Goal: Task Accomplishment & Management: Manage account settings

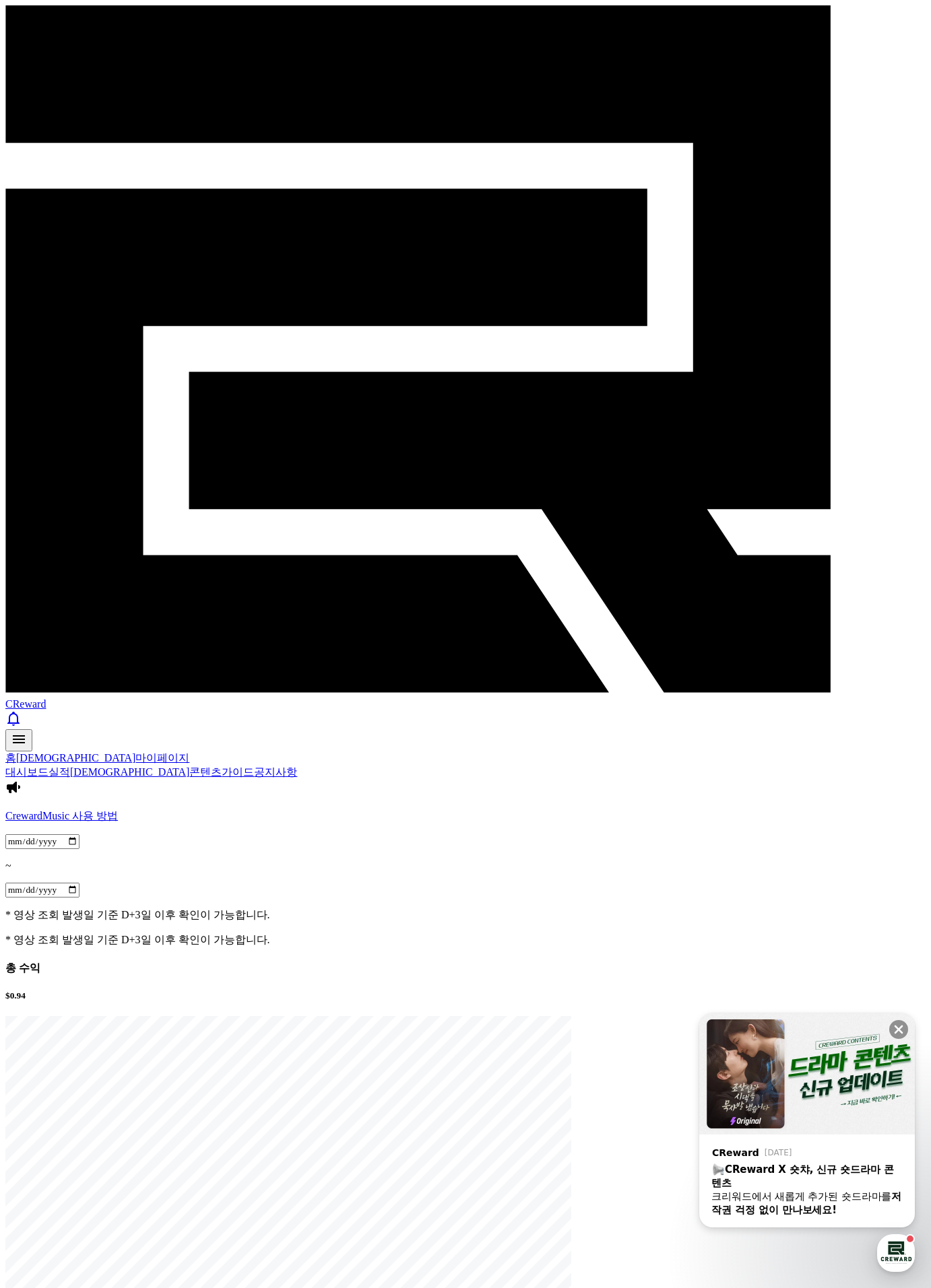
click at [46, 698] on span "CReward" at bounding box center [25, 704] width 40 height 11
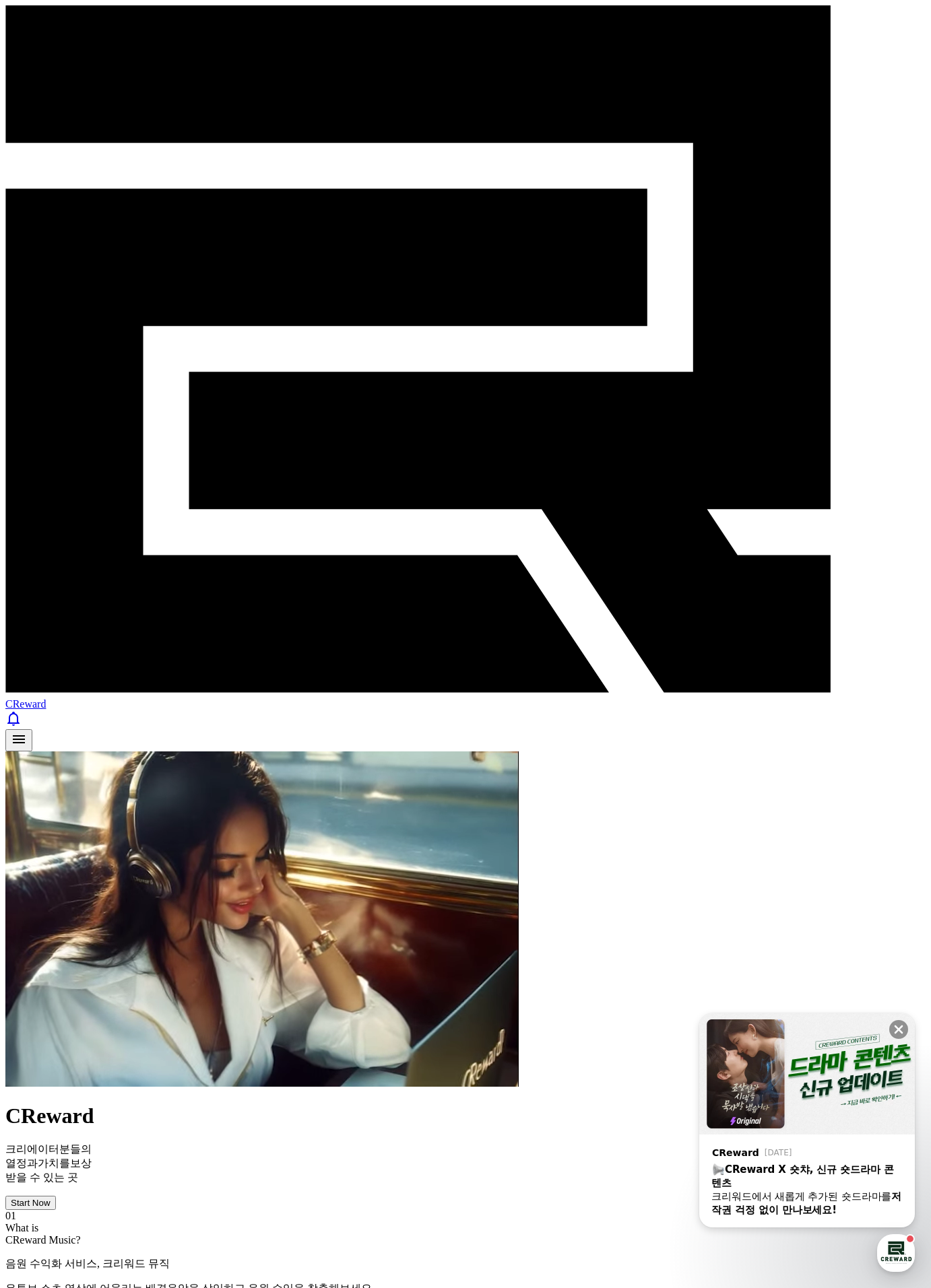
click at [51, 1198] on div "Start Now" at bounding box center [31, 1202] width 40 height 10
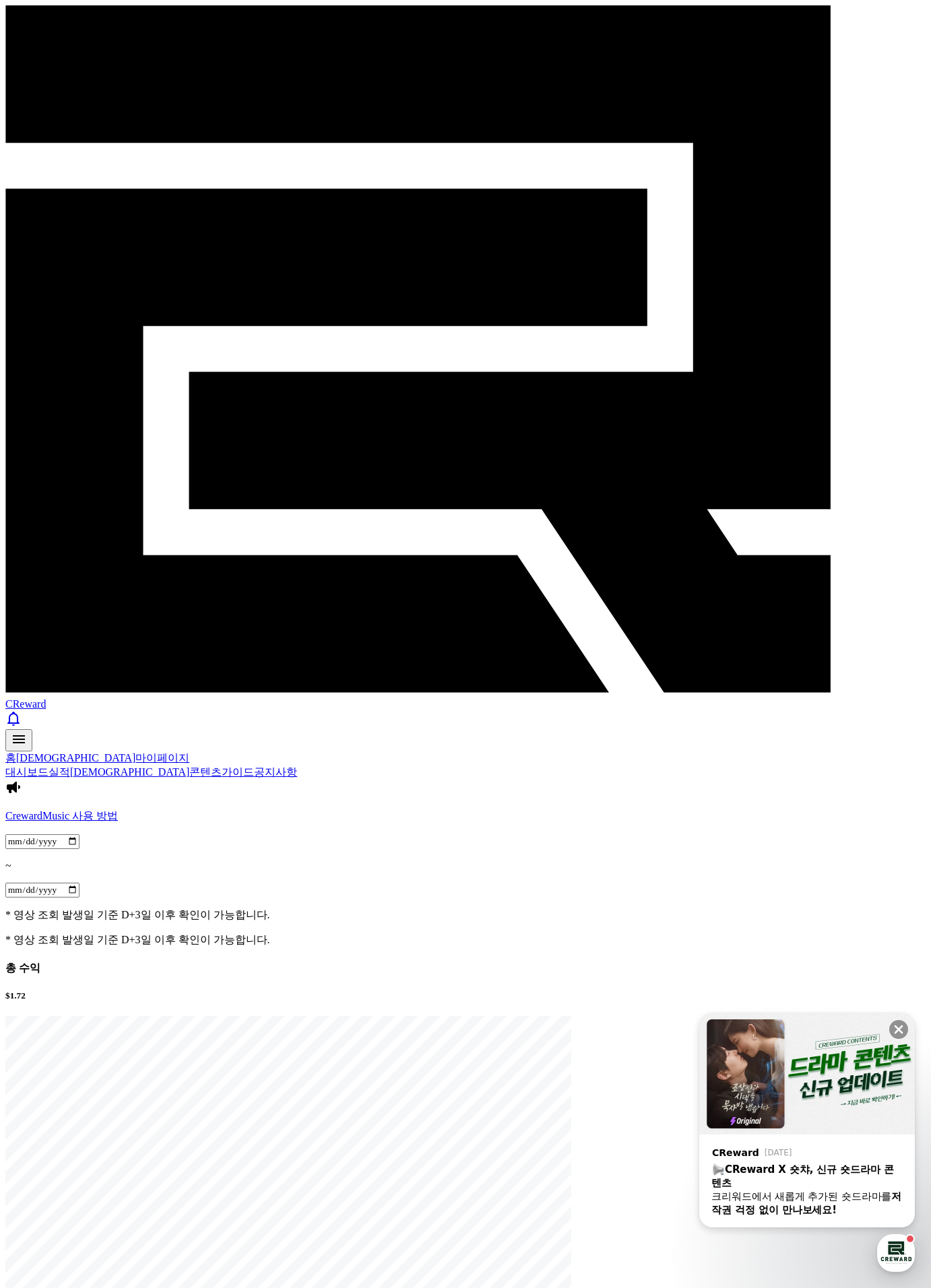
click at [136, 752] on link "마이페이지" at bounding box center [163, 758] width 54 height 11
select select "**********"
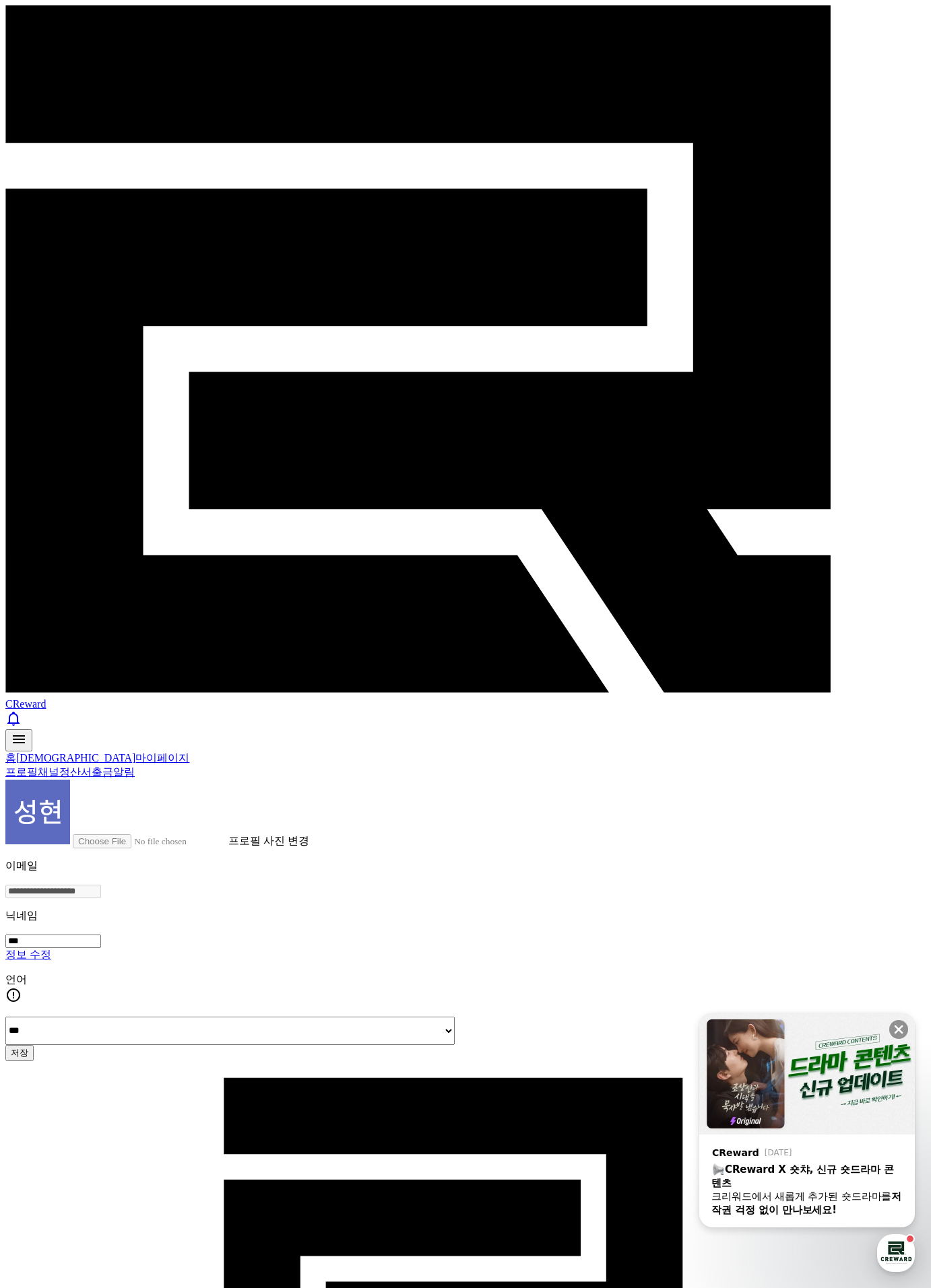
click at [113, 766] on link "출금" at bounding box center [102, 772] width 21 height 11
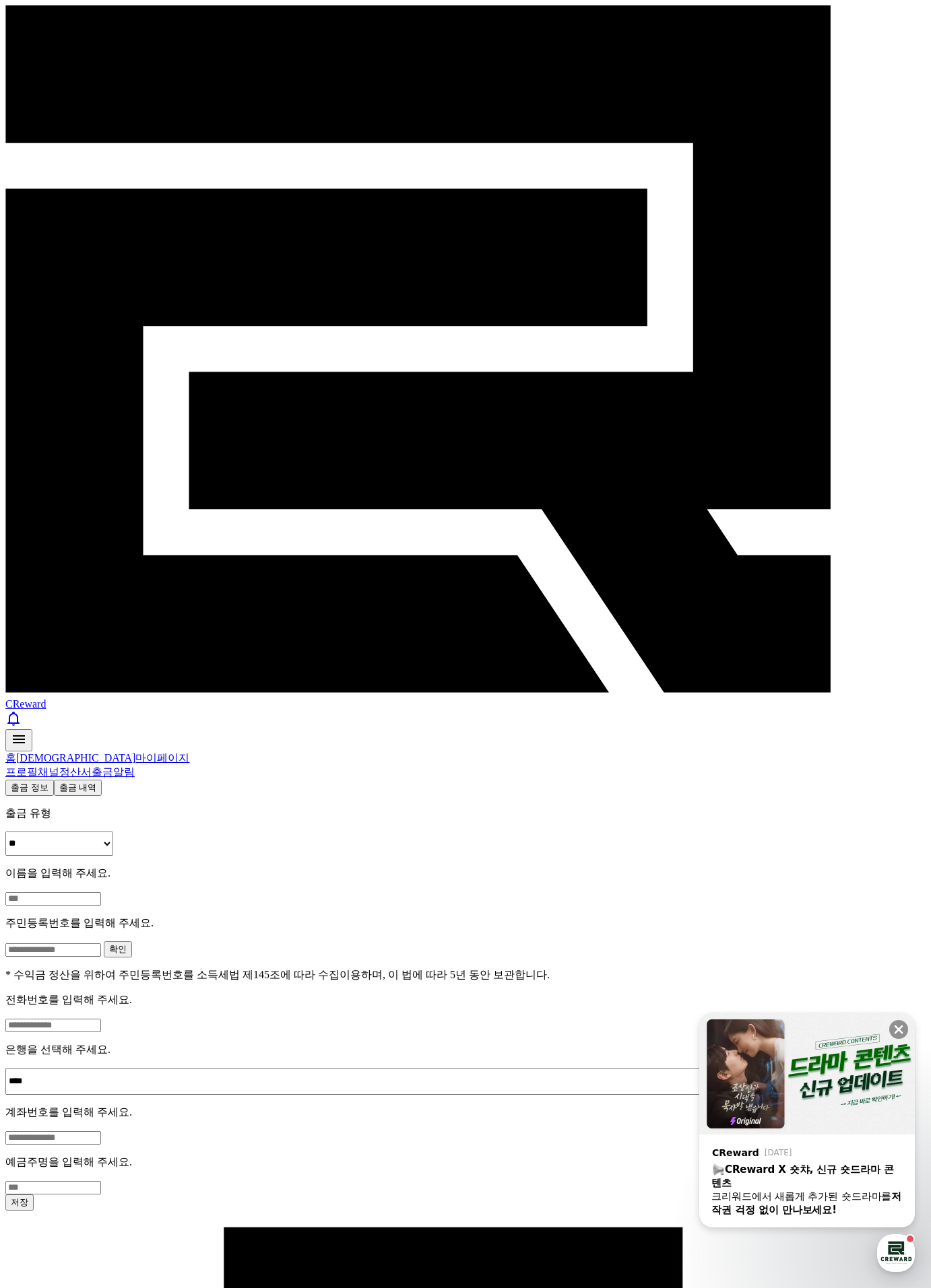
click at [102, 780] on button "출금 내역" at bounding box center [78, 788] width 48 height 16
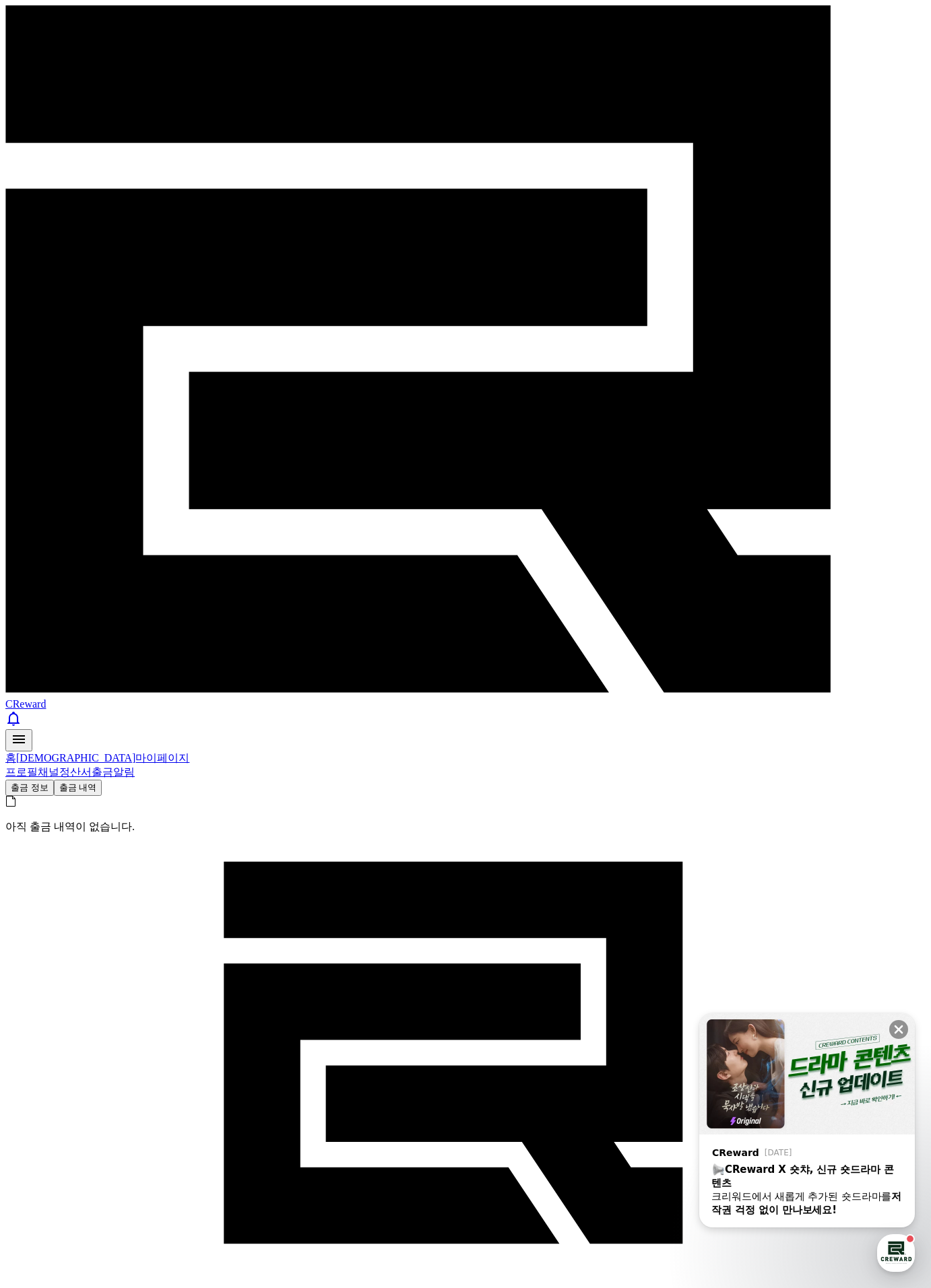
click at [54, 780] on button "출금 정보" at bounding box center [29, 788] width 48 height 16
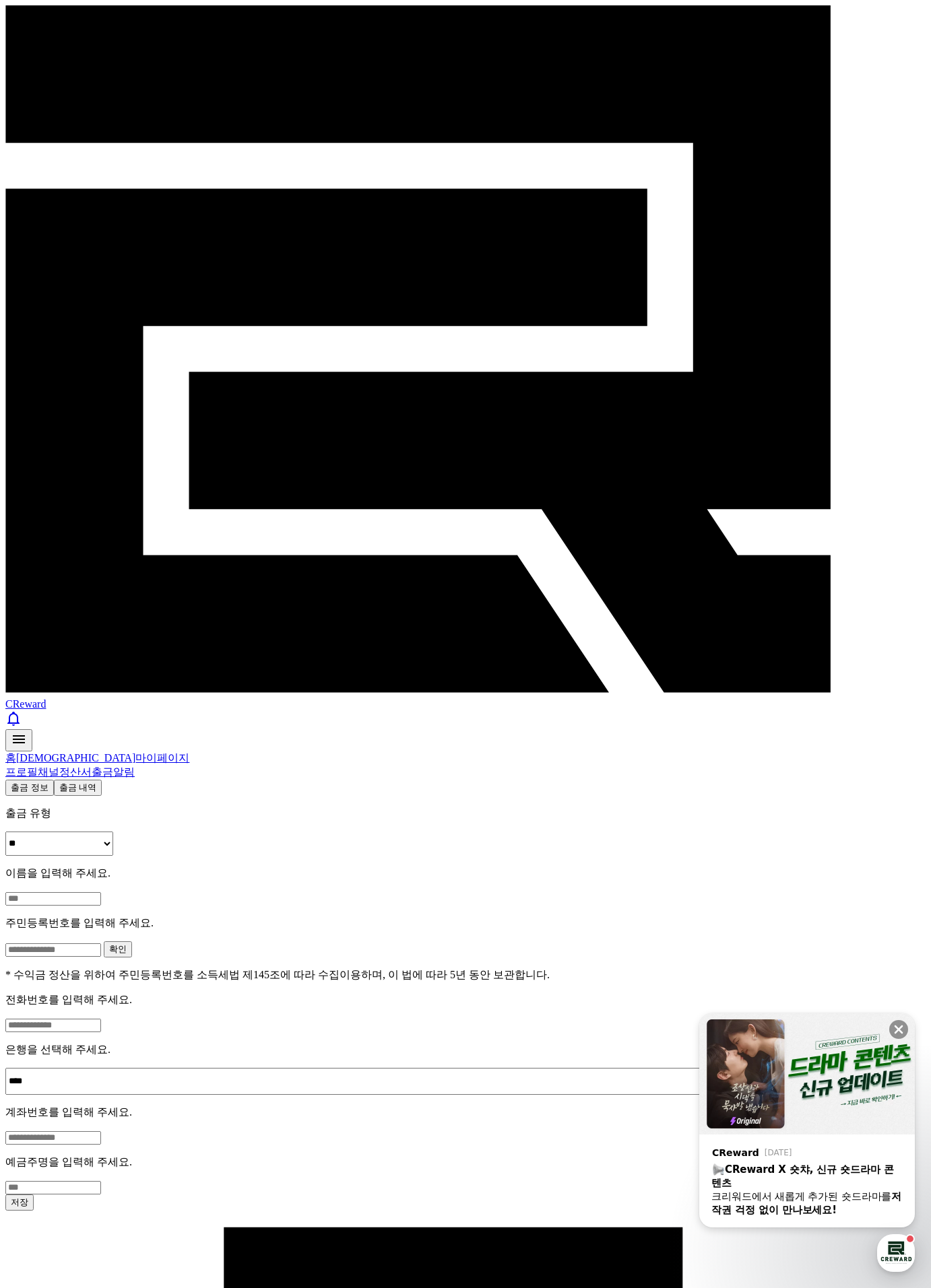
click at [92, 766] on link "정산서" at bounding box center [75, 772] width 33 height 11
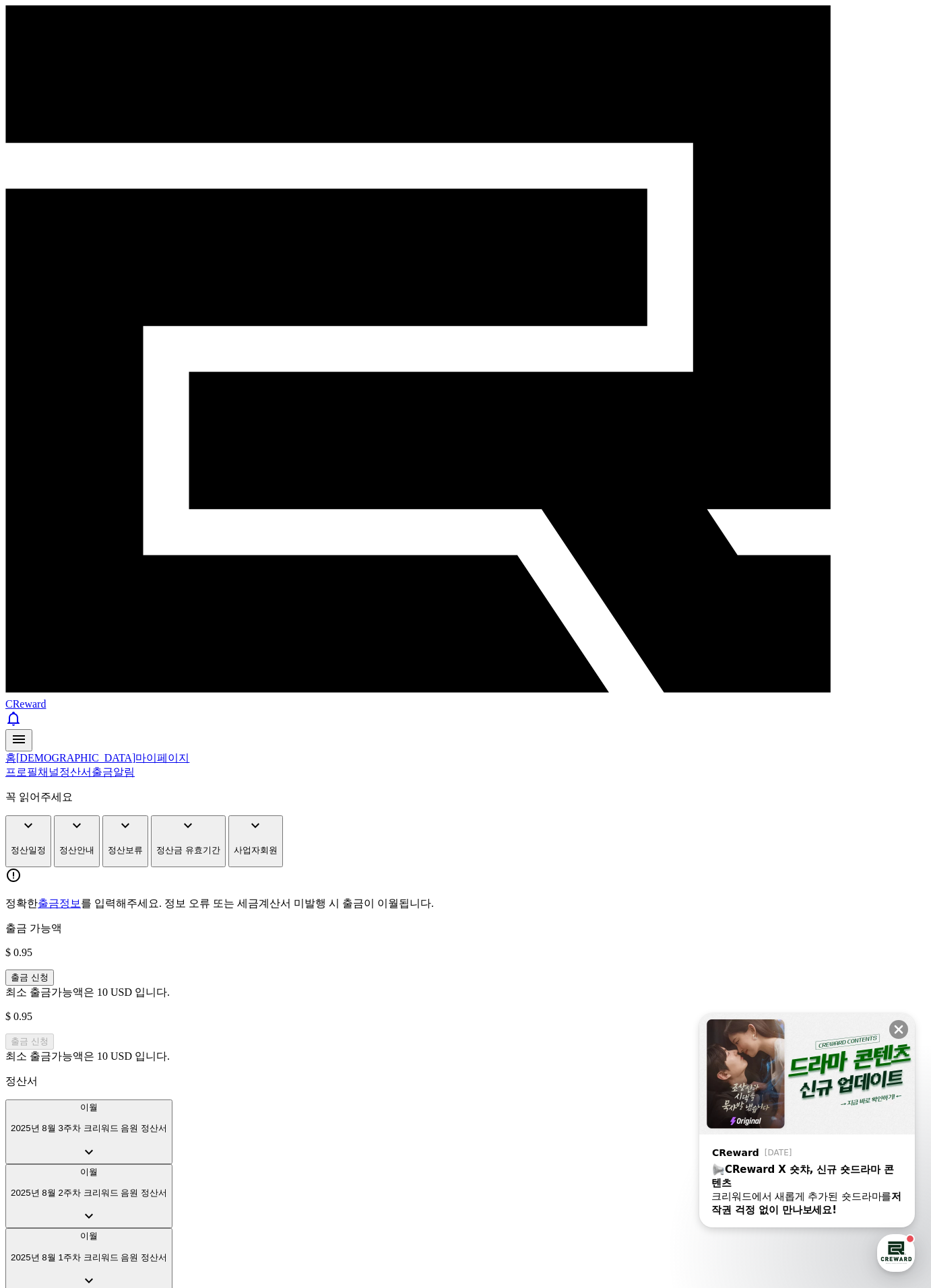
click at [61, 7] on div "CReward" at bounding box center [466, 378] width 920 height 746
drag, startPoint x: 71, startPoint y: 19, endPoint x: 79, endPoint y: 20, distance: 8.1
click at [46, 698] on span "CReward" at bounding box center [25, 704] width 40 height 11
